Goal: Information Seeking & Learning: Compare options

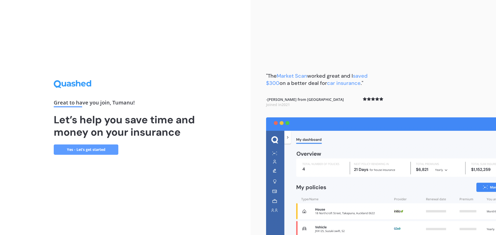
click at [94, 149] on link "Yes - Let’s get started" at bounding box center [86, 150] width 65 height 10
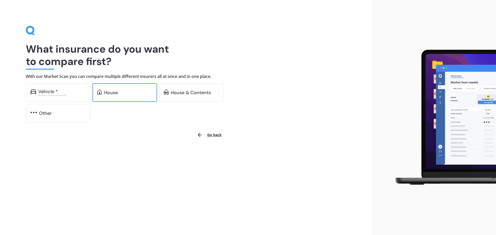
click at [107, 89] on div "House" at bounding box center [125, 92] width 65 height 19
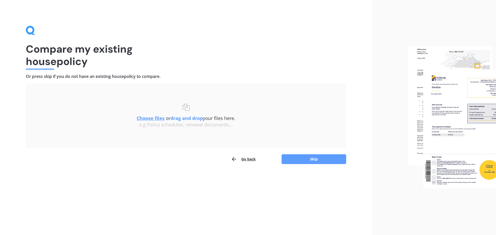
click at [152, 117] on u "Choose files" at bounding box center [151, 118] width 28 height 6
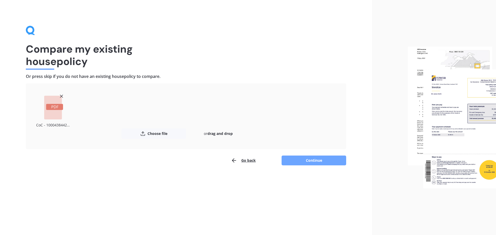
click at [323, 163] on button "Continue" at bounding box center [314, 161] width 65 height 10
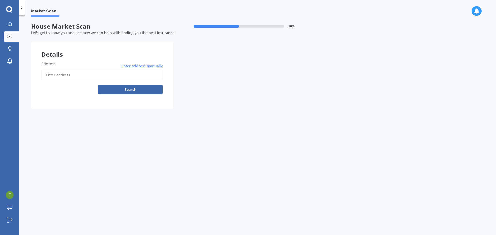
click at [59, 63] on label "Address" at bounding box center [100, 63] width 119 height 5
click at [59, 70] on input "Address" at bounding box center [101, 75] width 121 height 11
type input "[STREET_ADDRESS]"
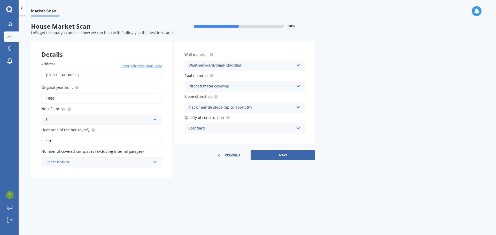
click at [158, 120] on div "3 1 2 3 4 5+" at bounding box center [101, 120] width 120 height 10
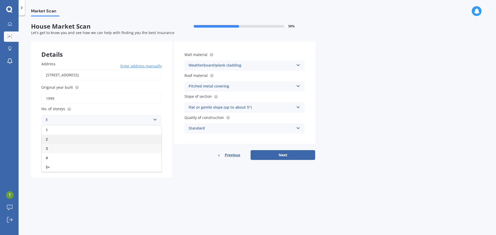
click at [96, 137] on div "2" at bounding box center [102, 139] width 120 height 9
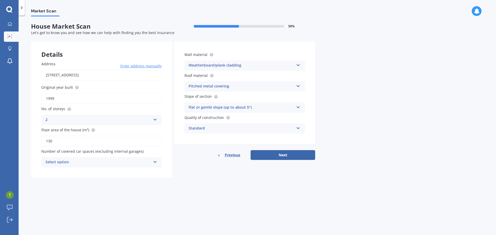
click at [153, 163] on div "Select option 0 1 2 3 4 5+" at bounding box center [101, 162] width 120 height 10
click at [134, 172] on div "0" at bounding box center [102, 172] width 120 height 9
click at [297, 64] on icon at bounding box center [298, 65] width 4 height 4
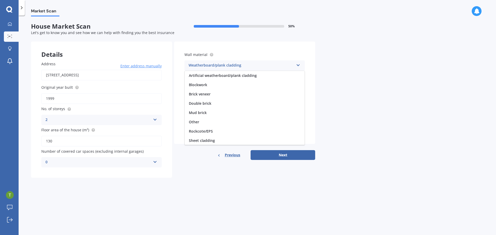
scroll to position [47, 0]
click at [297, 64] on icon at bounding box center [298, 65] width 4 height 4
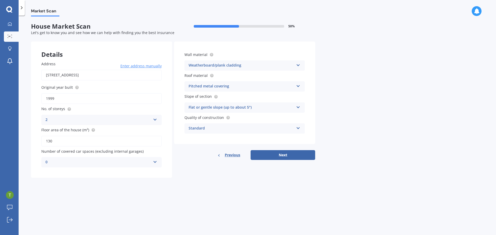
click at [298, 87] on icon at bounding box center [298, 85] width 4 height 4
drag, startPoint x: 350, startPoint y: 78, endPoint x: 349, endPoint y: 80, distance: 2.8
click at [350, 79] on div "Market Scan House Market Scan 50 % Let's get to know you and see how we can hel…" at bounding box center [258, 127] width 478 height 220
click at [298, 127] on icon at bounding box center [298, 128] width 4 height 4
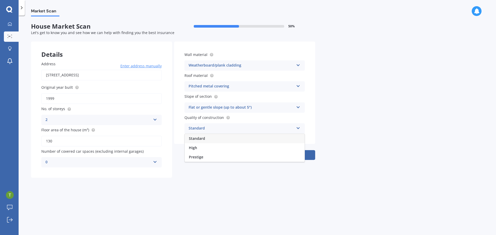
click at [298, 127] on icon at bounding box center [298, 128] width 4 height 4
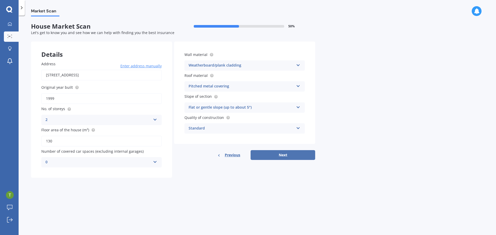
click at [289, 154] on button "Next" at bounding box center [283, 155] width 65 height 10
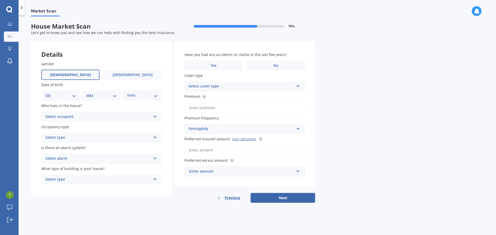
click at [71, 75] on span "[DEMOGRAPHIC_DATA]" at bounding box center [70, 75] width 41 height 4
click at [0, 0] on input "[DEMOGRAPHIC_DATA]" at bounding box center [0, 0] width 0 height 0
click at [71, 94] on select "DD 01 02 03 04 05 06 07 08 09 10 11 12 13 14 15 16 17 18 19 20 21 22 23 24 25 2…" at bounding box center [60, 96] width 30 height 6
select select "28"
click at [50, 93] on select "DD 01 02 03 04 05 06 07 08 09 10 11 12 13 14 15 16 17 18 19 20 21 22 23 24 25 2…" at bounding box center [60, 96] width 30 height 6
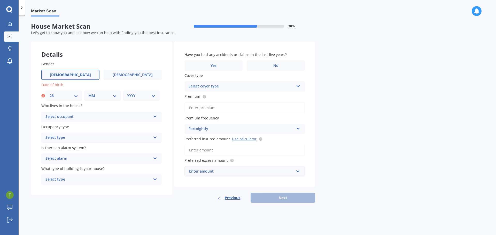
click at [112, 97] on select "MM 01 02 03 04 05 06 07 08 09 10 11 12" at bounding box center [102, 96] width 28 height 6
select select "05"
click at [88, 93] on select "MM 01 02 03 04 05 06 07 08 09 10 11 12" at bounding box center [102, 96] width 28 height 6
click at [138, 94] on select "YYYY 2009 2008 2007 2006 2005 2004 2003 2002 2001 2000 1999 1998 1997 1996 1995…" at bounding box center [141, 96] width 28 height 6
select select "1976"
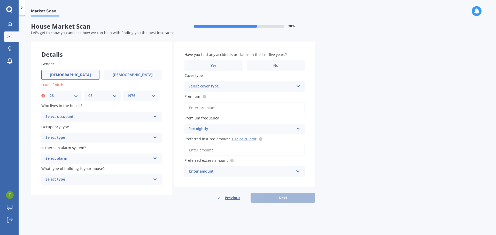
click at [127, 93] on select "YYYY 2009 2008 2007 2006 2005 2004 2003 2002 2001 2000 1999 1998 1997 1996 1995…" at bounding box center [141, 96] width 28 height 6
click at [153, 114] on icon at bounding box center [155, 116] width 4 height 4
click at [110, 125] on div "Owner" at bounding box center [102, 126] width 120 height 9
click at [156, 137] on icon at bounding box center [155, 137] width 4 height 4
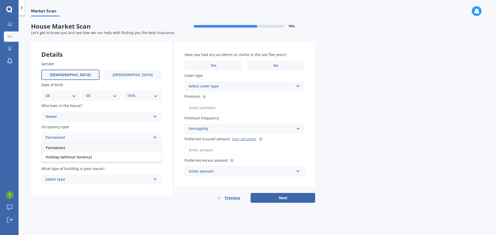
click at [69, 147] on div "Permanent" at bounding box center [102, 147] width 120 height 9
click at [151, 157] on div "Select alarm Yes, monitored Yes, not monitored No" at bounding box center [101, 159] width 120 height 10
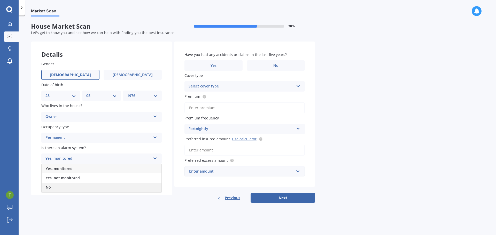
click at [132, 186] on div "No" at bounding box center [102, 187] width 120 height 9
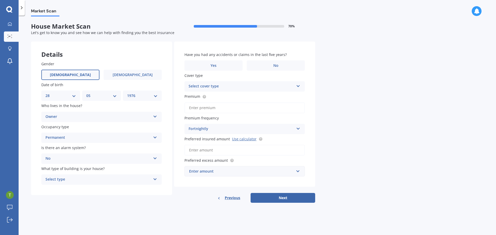
click at [146, 180] on div "Select type" at bounding box center [97, 180] width 105 height 6
click at [145, 186] on div "Freestanding" at bounding box center [102, 189] width 120 height 9
click at [273, 66] on span "No" at bounding box center [275, 66] width 5 height 4
click at [0, 0] on input "No" at bounding box center [0, 0] width 0 height 0
click at [297, 85] on icon at bounding box center [298, 85] width 4 height 4
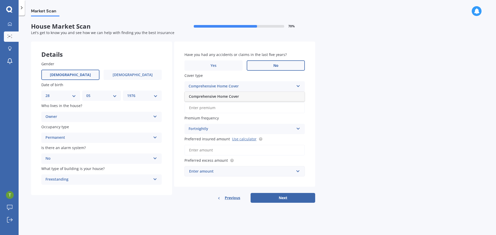
click at [277, 83] on div "Comprehensive Home Cover" at bounding box center [241, 86] width 105 height 6
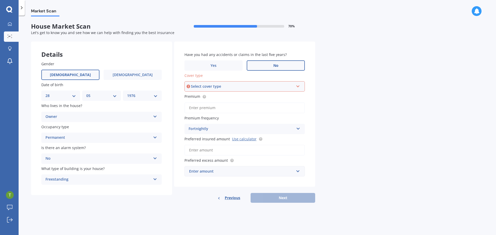
drag, startPoint x: 296, startPoint y: 84, endPoint x: 294, endPoint y: 87, distance: 3.4
click at [296, 85] on div "Select cover type Comprehensive Home Cover" at bounding box center [245, 86] width 120 height 10
click at [284, 97] on div "Comprehensive Home Cover" at bounding box center [244, 96] width 119 height 9
click at [272, 109] on input "Premium" at bounding box center [245, 108] width 120 height 11
click at [356, 107] on div "Market Scan House Market Scan 70 % Let's get to know you and see how we can hel…" at bounding box center [258, 127] width 478 height 220
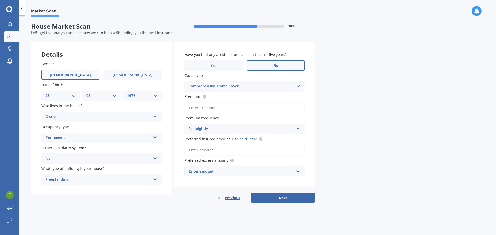
click at [331, 154] on div "Market Scan House Market Scan 70 % Let's get to know you and see how we can hel…" at bounding box center [258, 127] width 478 height 220
click at [286, 195] on button "Next" at bounding box center [283, 198] width 65 height 10
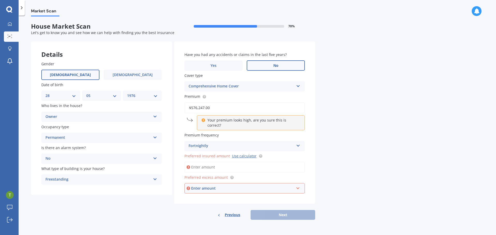
click at [435, 123] on div "Market Scan House Market Scan 70 % Let's get to know you and see how we can hel…" at bounding box center [258, 127] width 478 height 220
drag, startPoint x: 245, startPoint y: 109, endPoint x: 165, endPoint y: 106, distance: 80.7
click at [165, 106] on div "Details Gender [DEMOGRAPHIC_DATA] [DEMOGRAPHIC_DATA] Date of birth DD 01 02 03 …" at bounding box center [173, 131] width 284 height 179
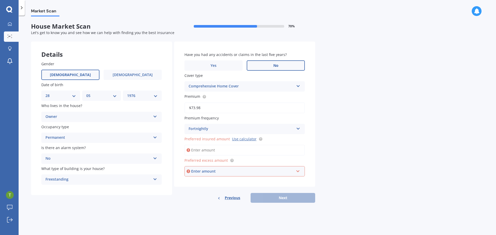
type input "$73.98"
click at [253, 147] on input "Preferred insured amount Use calculator" at bounding box center [245, 150] width 120 height 11
click at [367, 139] on div "Market Scan House Market Scan 70 % Let's get to know you and see how we can hel…" at bounding box center [258, 127] width 478 height 220
click at [241, 139] on link "Use calculator" at bounding box center [244, 139] width 25 height 5
click at [247, 150] on input "Preferred insured amount Use calculator" at bounding box center [245, 150] width 120 height 11
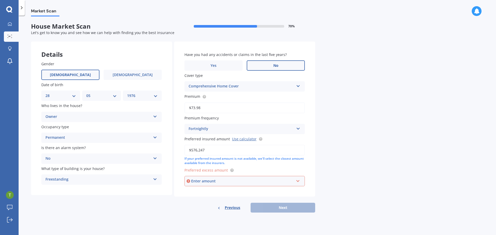
type input "$576,247"
click at [370, 156] on div "Market Scan House Market Scan 70 % Let's get to know you and see how we can hel…" at bounding box center [258, 127] width 478 height 220
click at [301, 181] on div "Enter amount $300 $400 $500 $750 $1,000 $2,000 $2,500" at bounding box center [245, 181] width 120 height 10
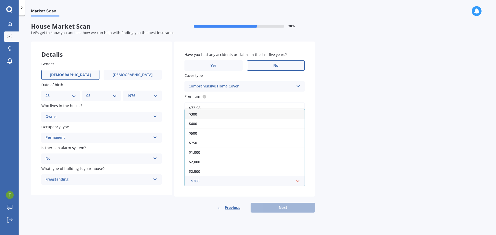
click at [218, 114] on div "$300" at bounding box center [245, 115] width 120 height 10
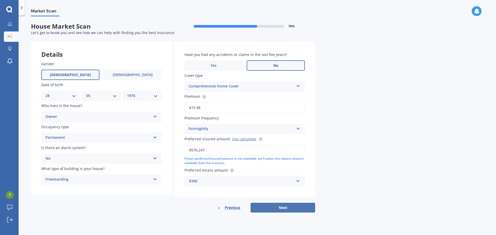
drag, startPoint x: 273, startPoint y: 207, endPoint x: 344, endPoint y: 195, distance: 71.8
click at [274, 207] on button "Next" at bounding box center [283, 208] width 65 height 10
select select "28"
select select "05"
select select "1976"
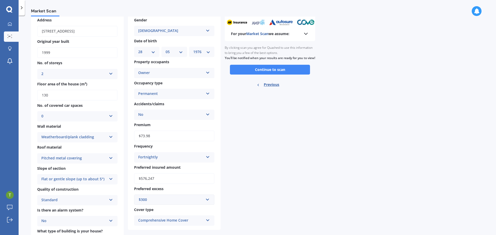
scroll to position [0, 0]
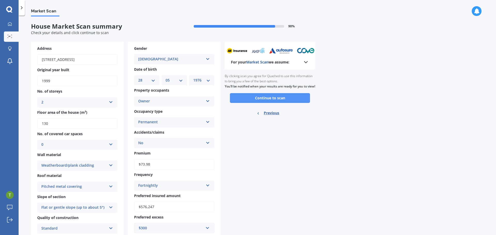
click at [279, 100] on button "Continue to scan" at bounding box center [270, 98] width 80 height 10
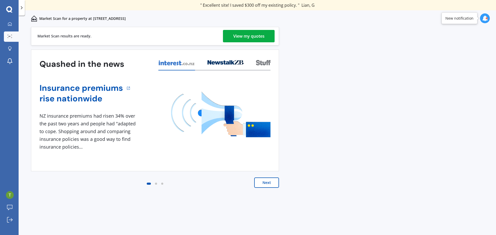
click at [242, 37] on div "View my quotes" at bounding box center [248, 36] width 31 height 12
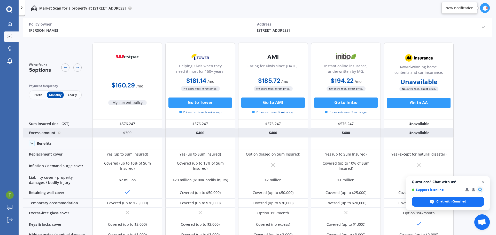
click at [204, 133] on div "$400" at bounding box center [200, 133] width 70 height 9
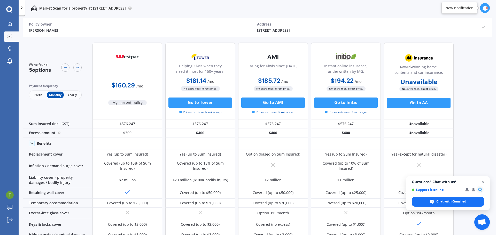
click at [40, 95] on span "Fortn" at bounding box center [38, 95] width 17 height 7
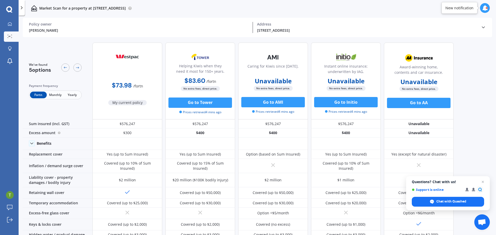
click at [57, 93] on span "Monthly" at bounding box center [55, 95] width 17 height 7
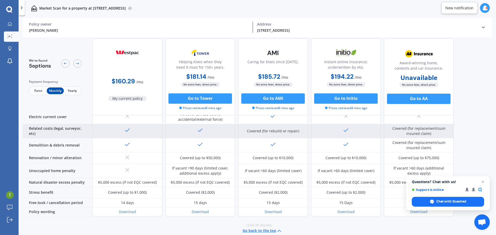
scroll to position [200, 0]
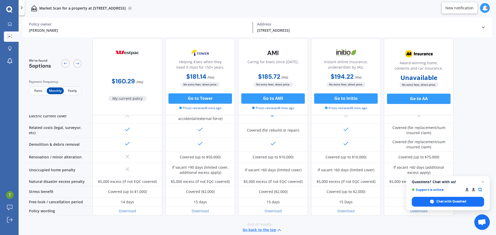
click at [37, 90] on span "Fortn" at bounding box center [38, 91] width 17 height 7
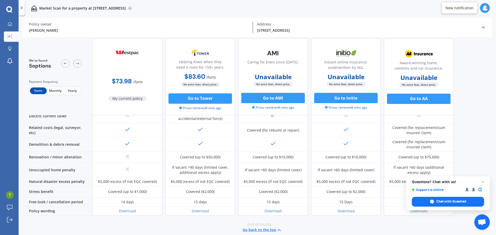
click at [52, 88] on span "Monthly" at bounding box center [55, 91] width 17 height 7
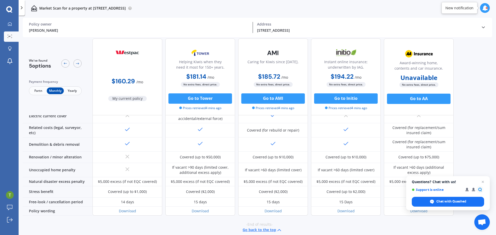
click at [267, 227] on button "Go back to the top" at bounding box center [263, 230] width 40 height 6
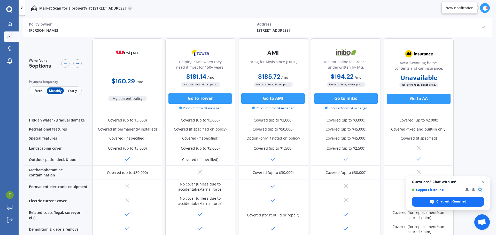
scroll to position [0, 0]
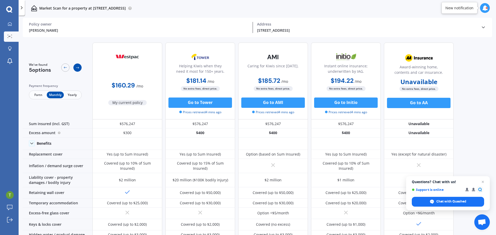
click at [78, 66] on icon at bounding box center [77, 68] width 4 height 4
